Goal: Task Accomplishment & Management: Manage account settings

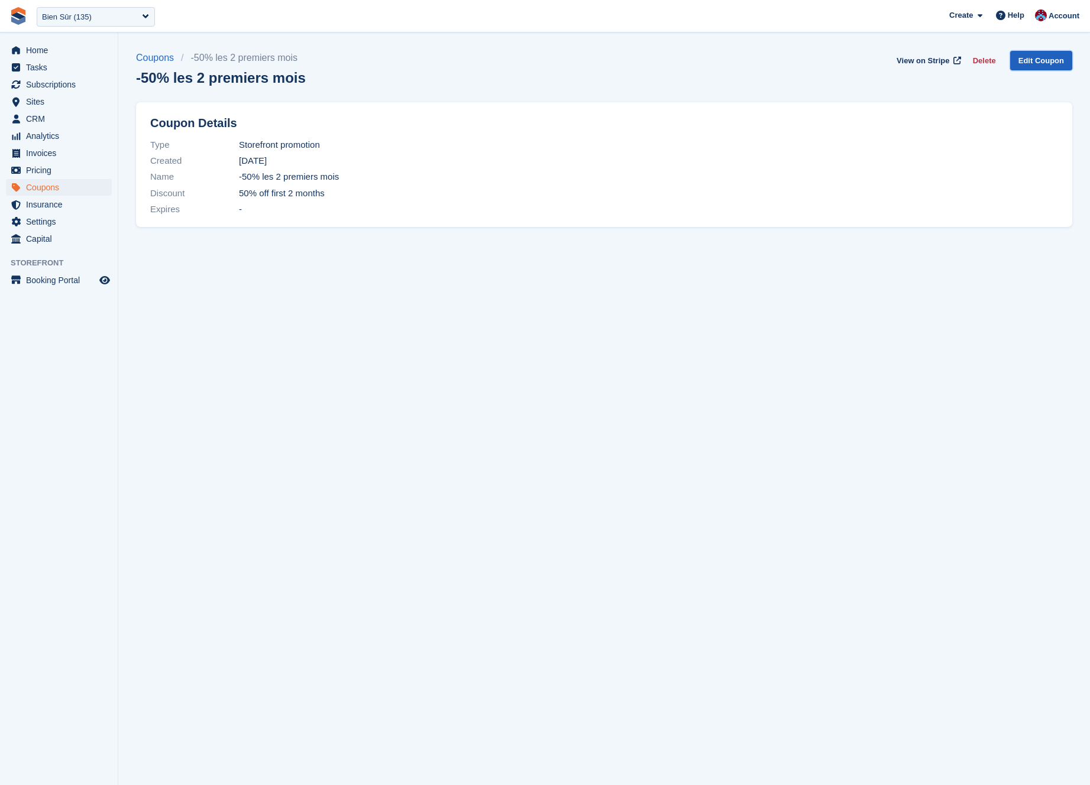
click at [1029, 63] on link "Edit Coupon" at bounding box center [1041, 61] width 62 height 20
